Goal: Check status: Check status

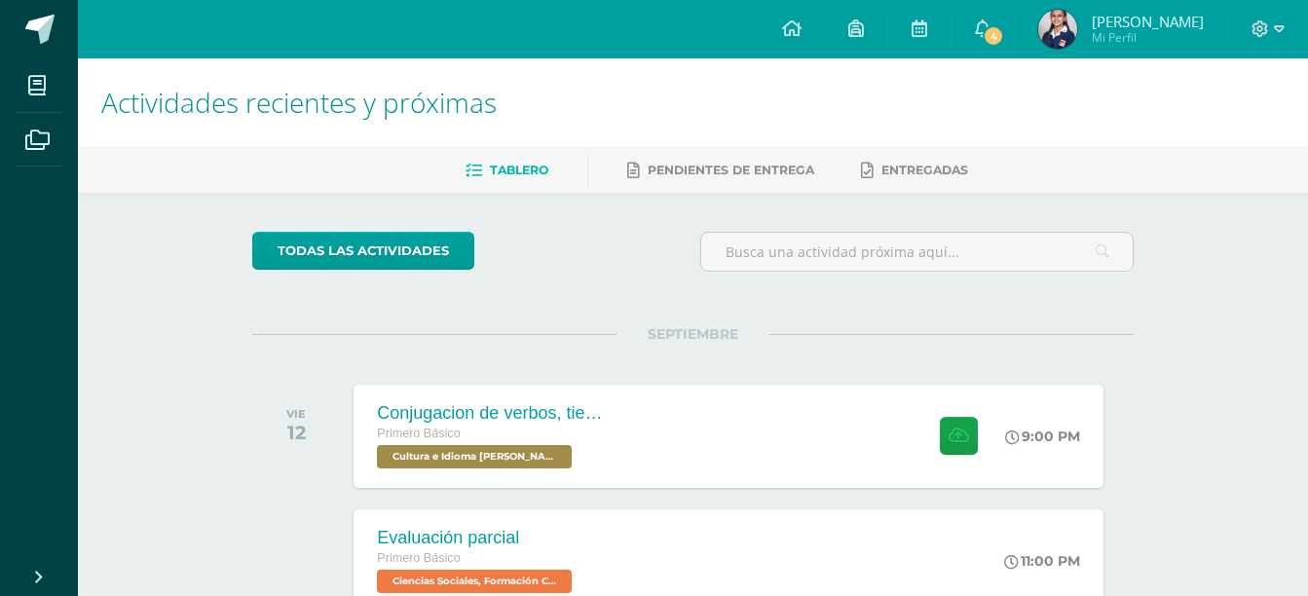
click at [1148, 46] on span "Mi Perfil" at bounding box center [1148, 37] width 112 height 17
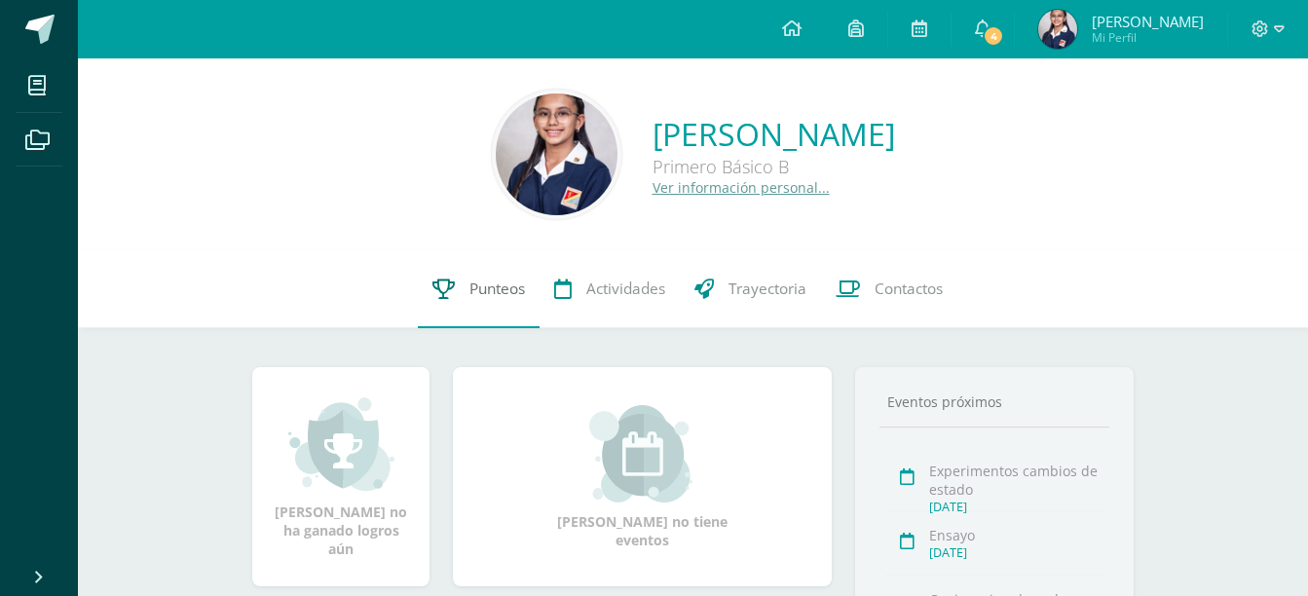
click at [455, 304] on link "Punteos" at bounding box center [479, 289] width 122 height 78
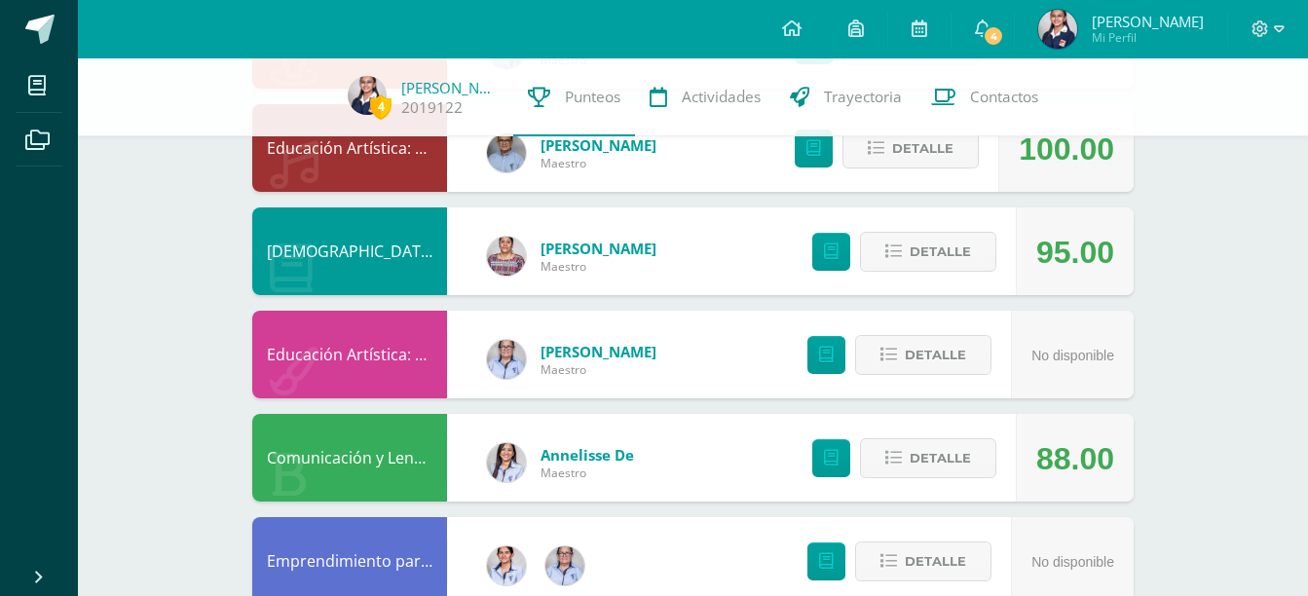
scroll to position [312, 0]
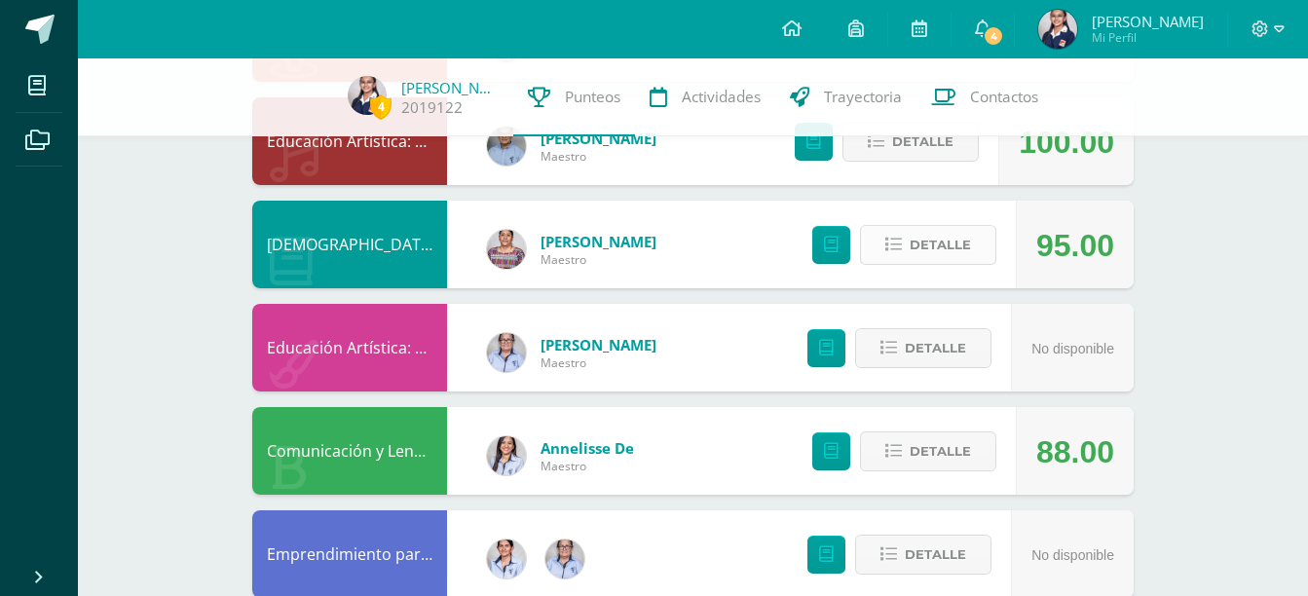
click at [928, 241] on span "Detalle" at bounding box center [940, 245] width 61 height 36
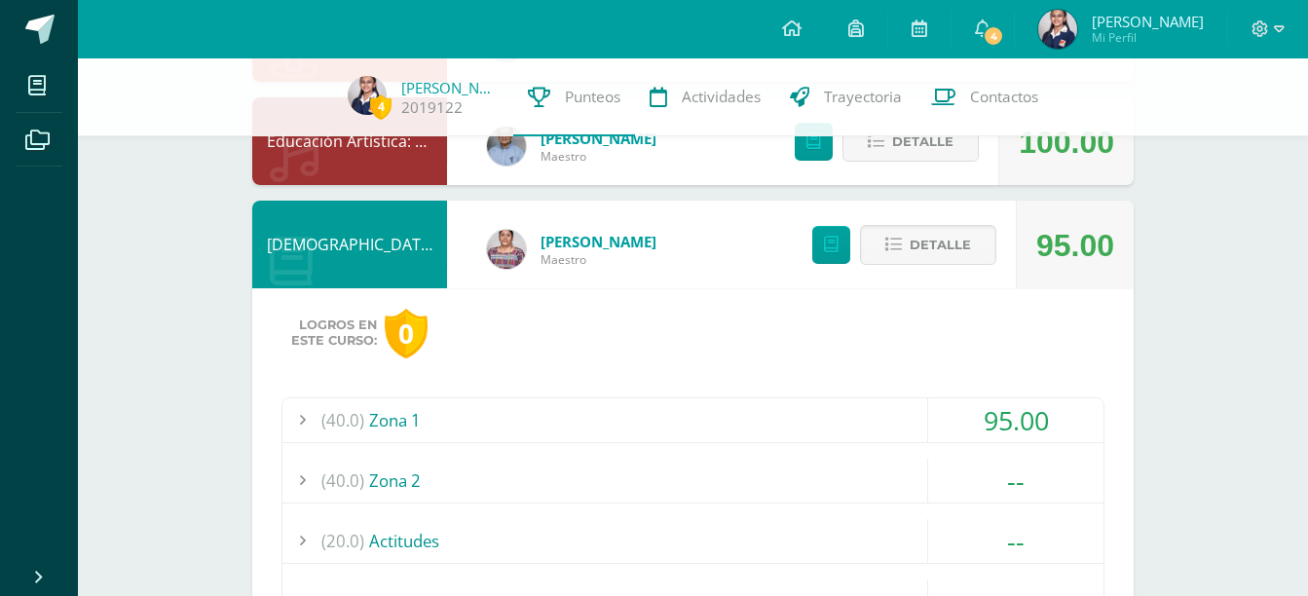
click at [599, 428] on div "(40.0) Zona 1" at bounding box center [692, 420] width 821 height 44
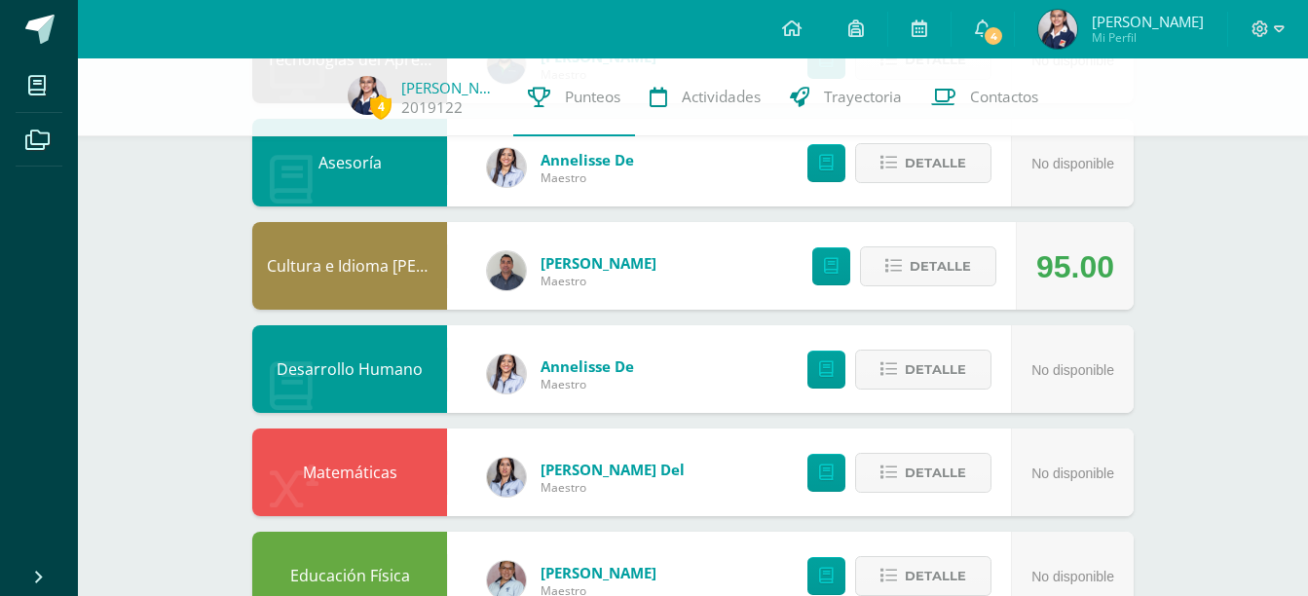
scroll to position [1648, 0]
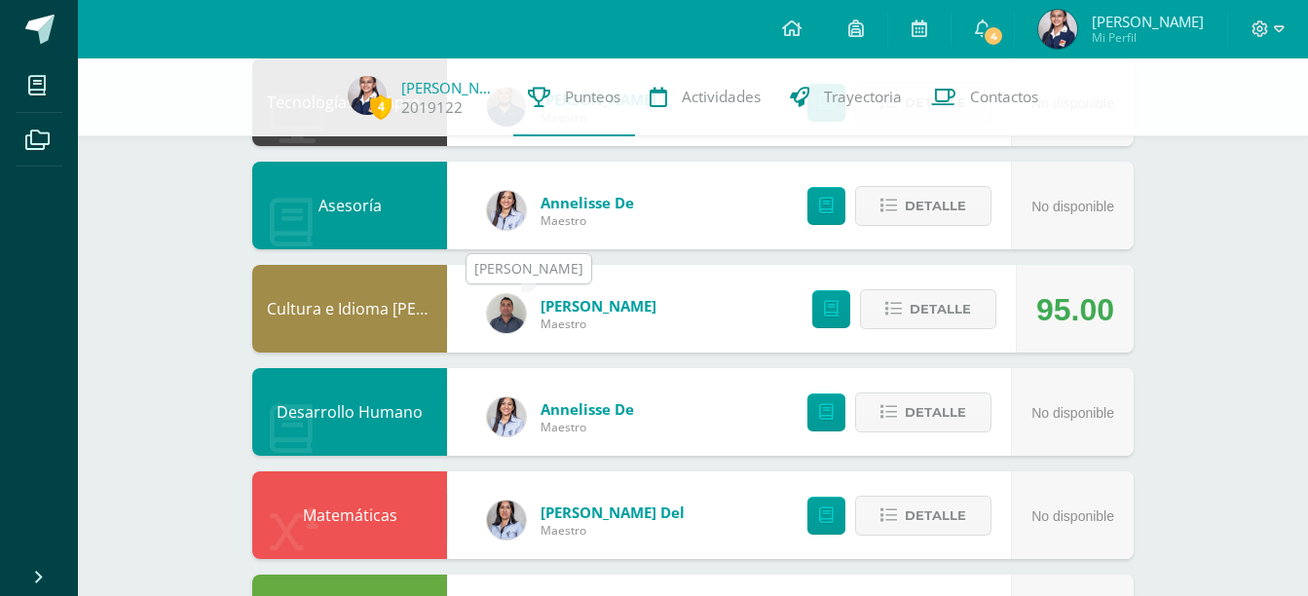
click at [516, 304] on img at bounding box center [506, 313] width 39 height 39
click at [505, 408] on img at bounding box center [506, 416] width 39 height 39
click at [1141, 27] on span "[PERSON_NAME]" at bounding box center [1148, 21] width 112 height 19
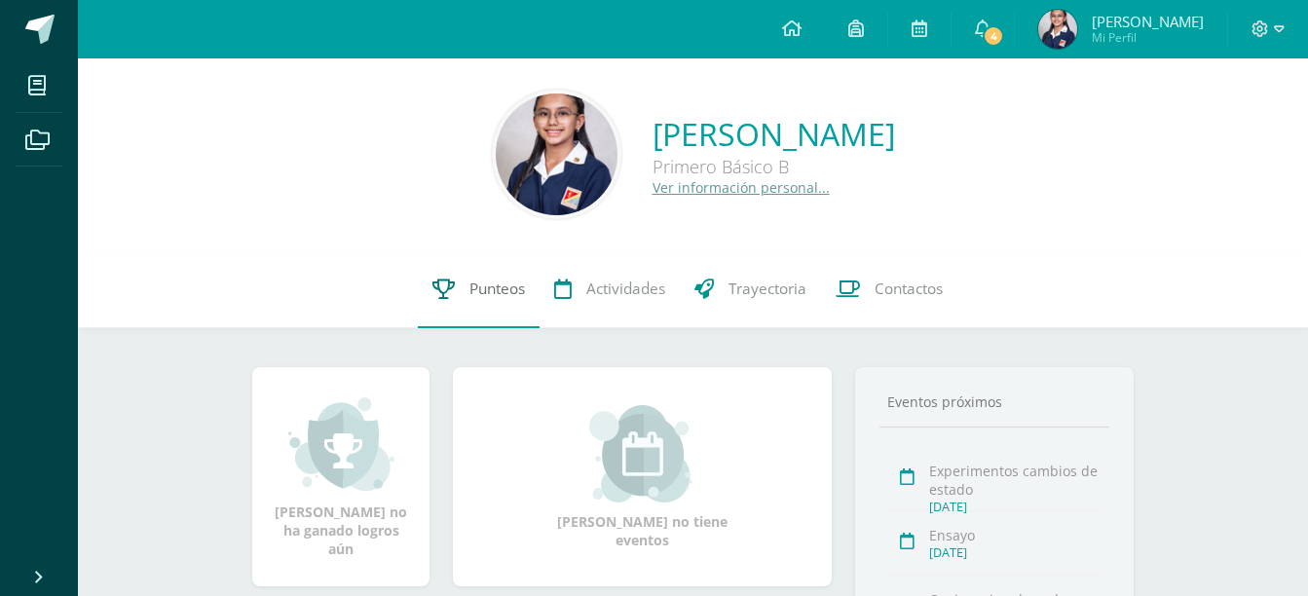
click at [514, 265] on link "Punteos" at bounding box center [479, 289] width 122 height 78
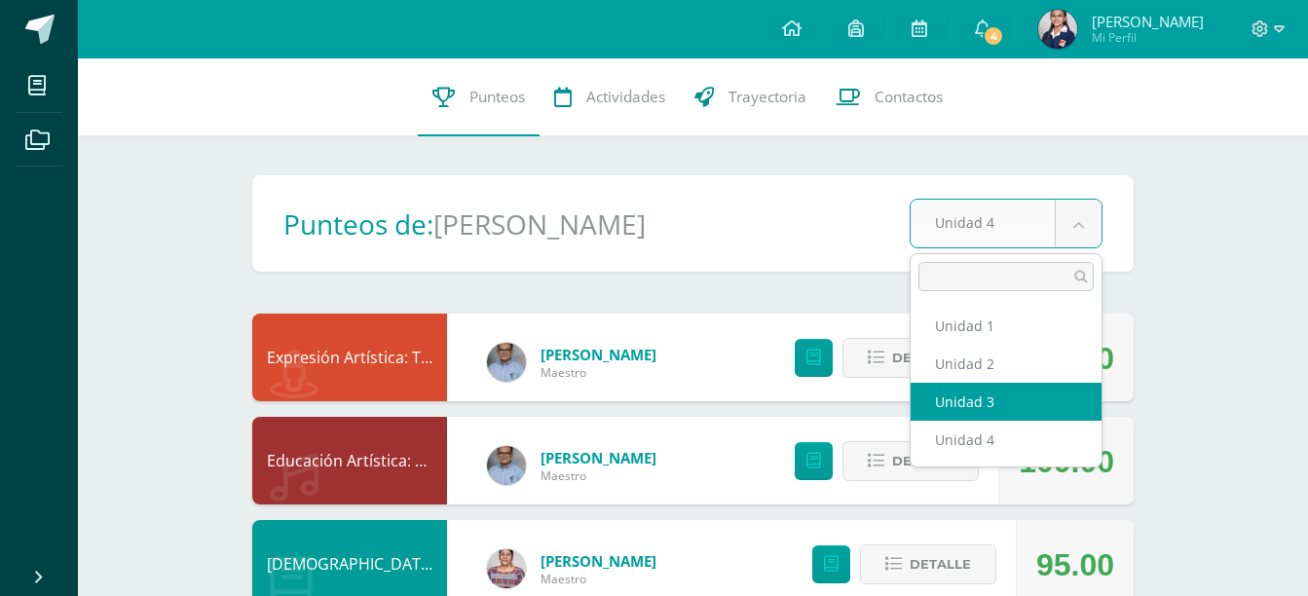
select select "Unidad 3"
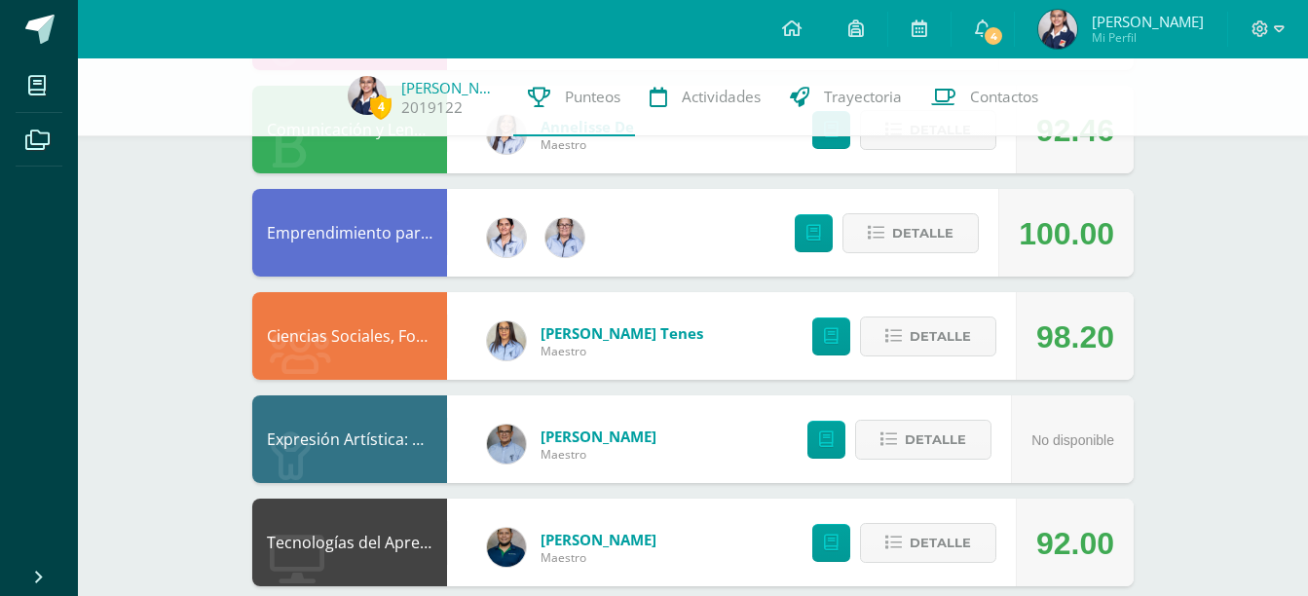
scroll to position [637, 0]
